Goal: Register for event/course

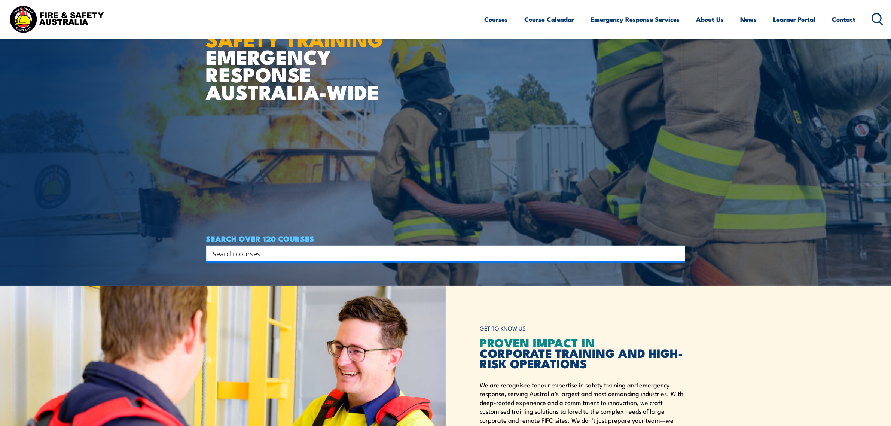
scroll to position [140, 0]
click at [308, 254] on input "Search input" at bounding box center [441, 253] width 456 height 11
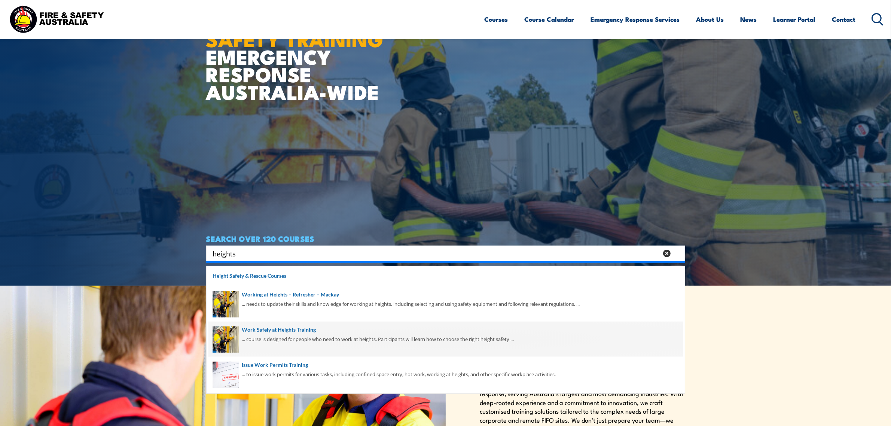
type input "heights"
click at [315, 329] on span at bounding box center [445, 338] width 475 height 35
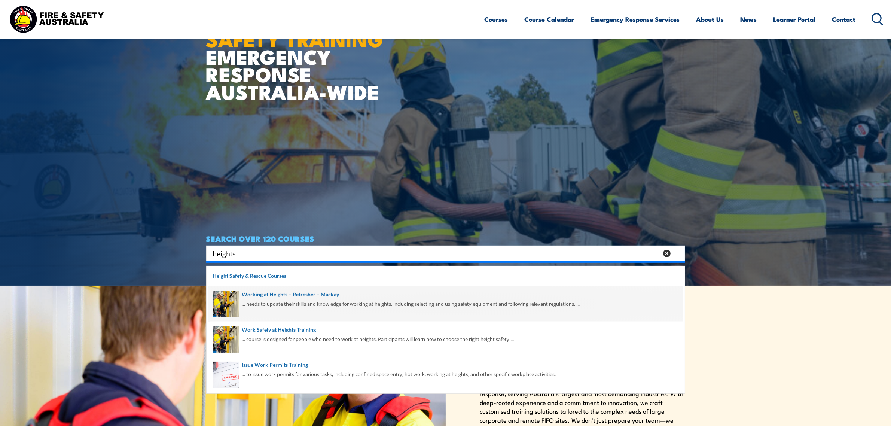
click at [311, 300] on span at bounding box center [445, 303] width 475 height 35
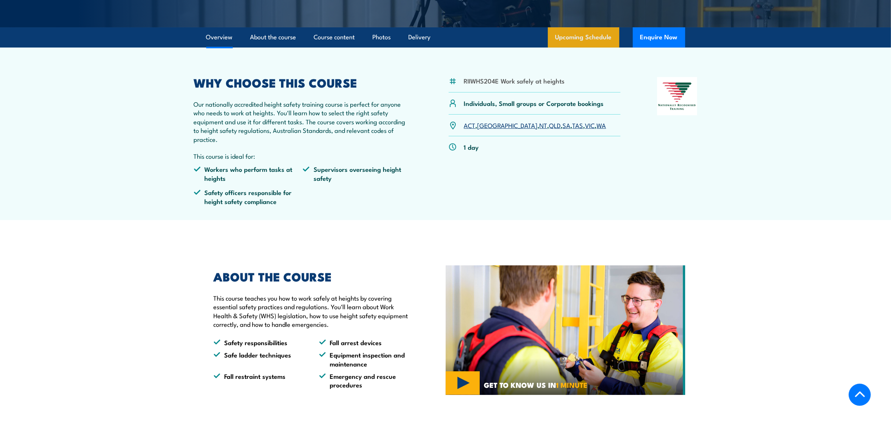
click at [585, 42] on link "Upcoming Schedule" at bounding box center [583, 37] width 71 height 20
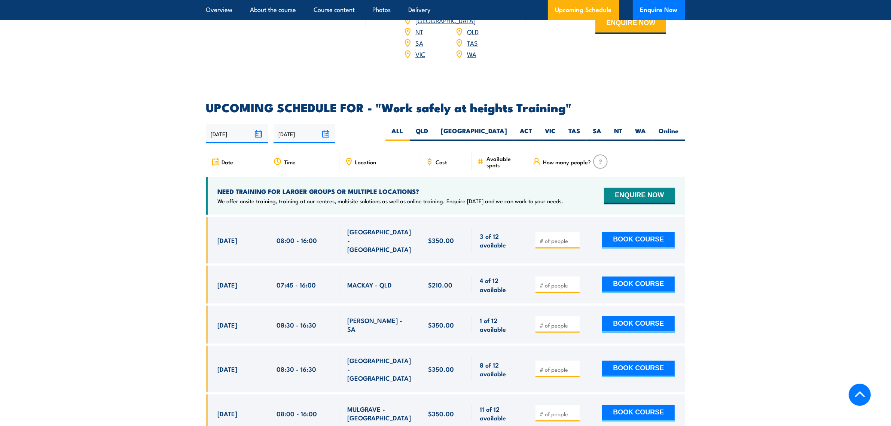
scroll to position [1097, 0]
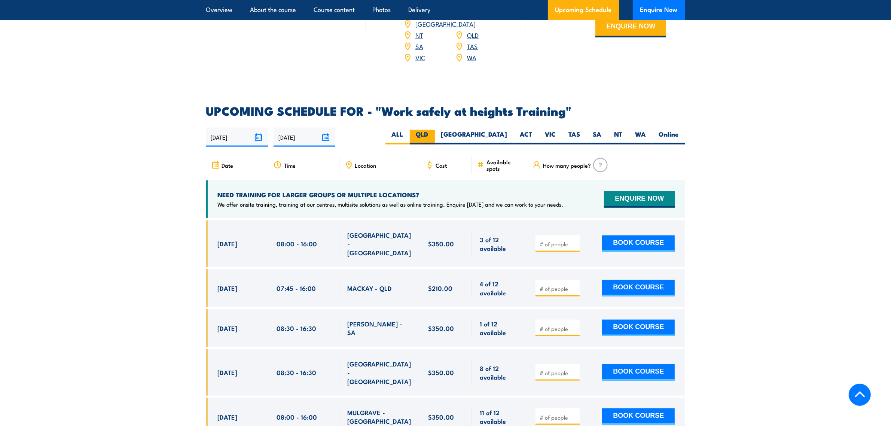
click at [435, 130] on label "QLD" at bounding box center [422, 137] width 25 height 15
click at [433, 130] on input "QLD" at bounding box center [431, 132] width 5 height 5
radio input "true"
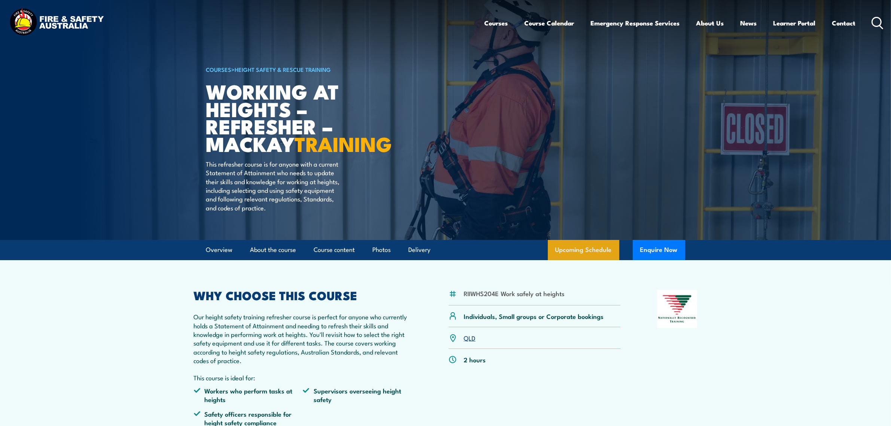
click at [559, 260] on link "Upcoming Schedule" at bounding box center [583, 250] width 71 height 20
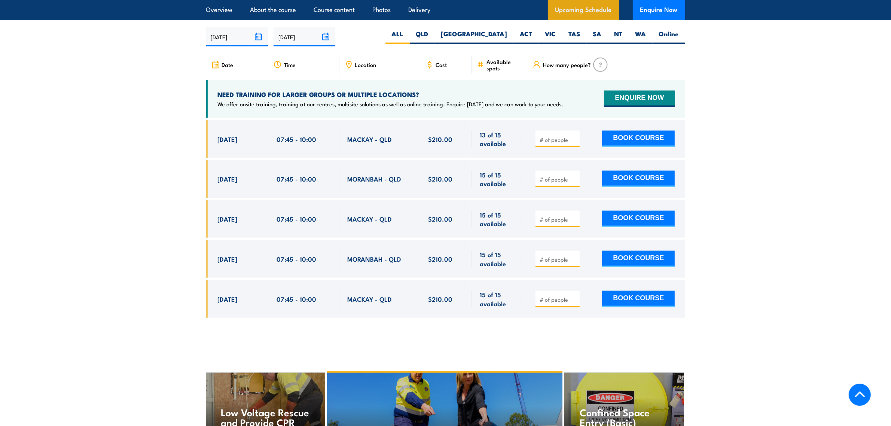
scroll to position [1163, 0]
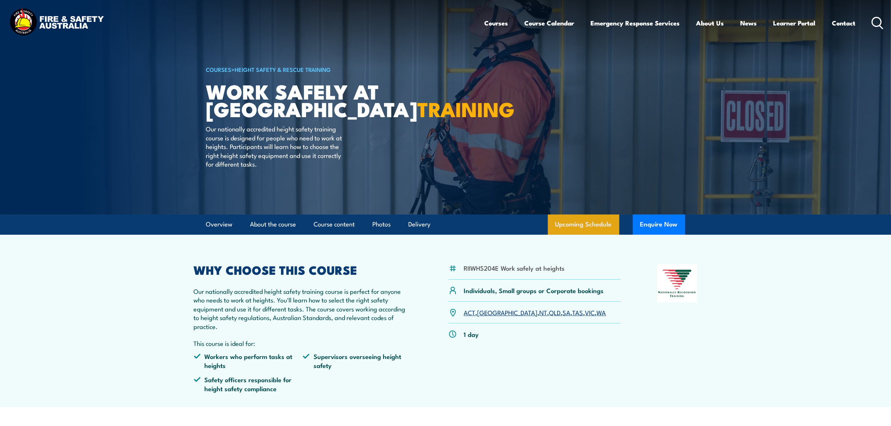
click at [571, 217] on link "Upcoming Schedule" at bounding box center [583, 224] width 71 height 20
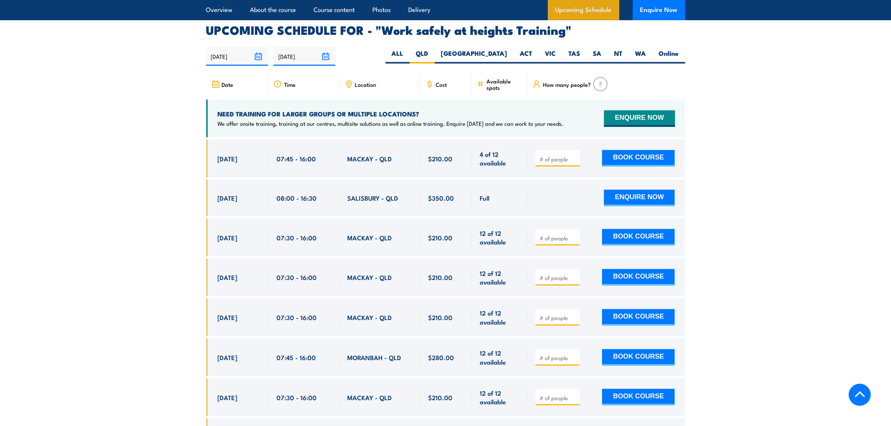
scroll to position [1190, 0]
